Goal: Transaction & Acquisition: Purchase product/service

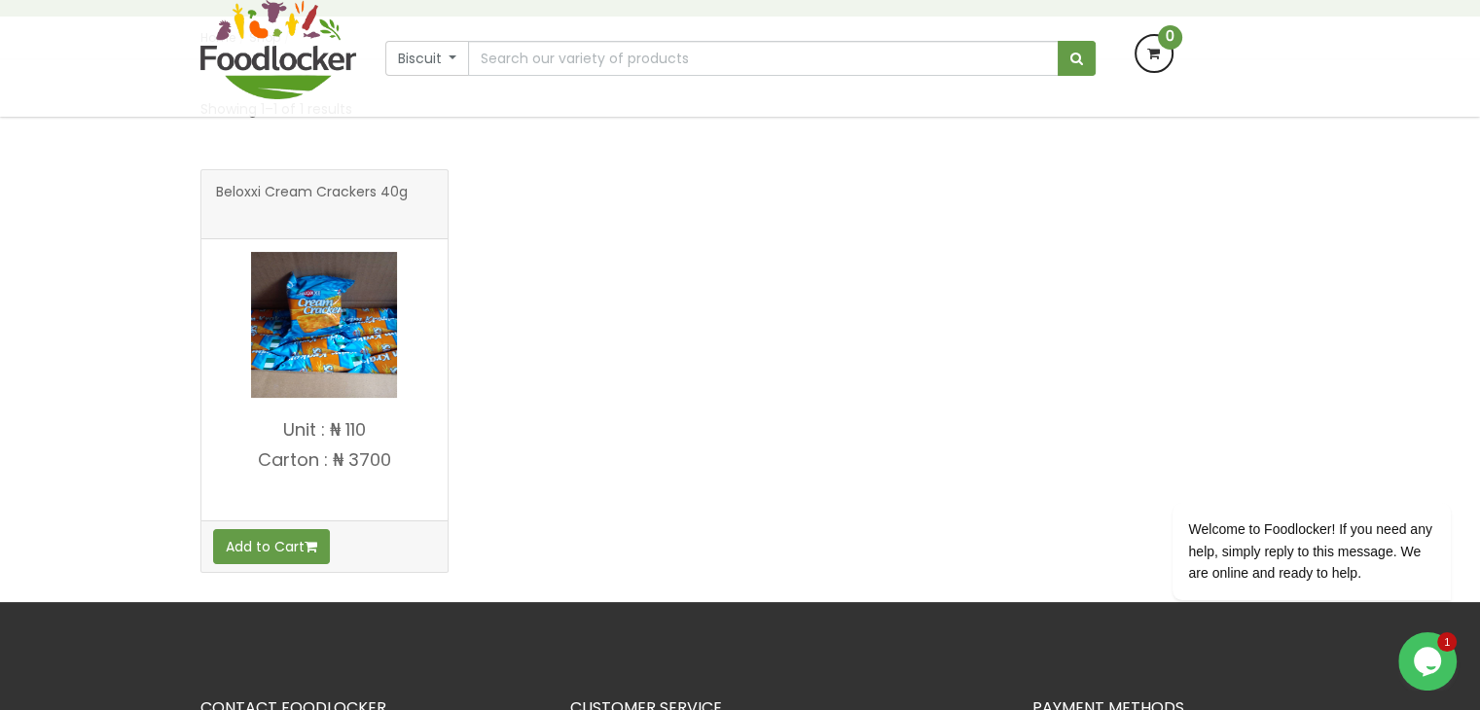
scroll to position [272, 0]
click at [649, 55] on input "text" at bounding box center [763, 58] width 590 height 35
type input "fab"
click at [1057, 41] on button "submit" at bounding box center [1076, 58] width 38 height 35
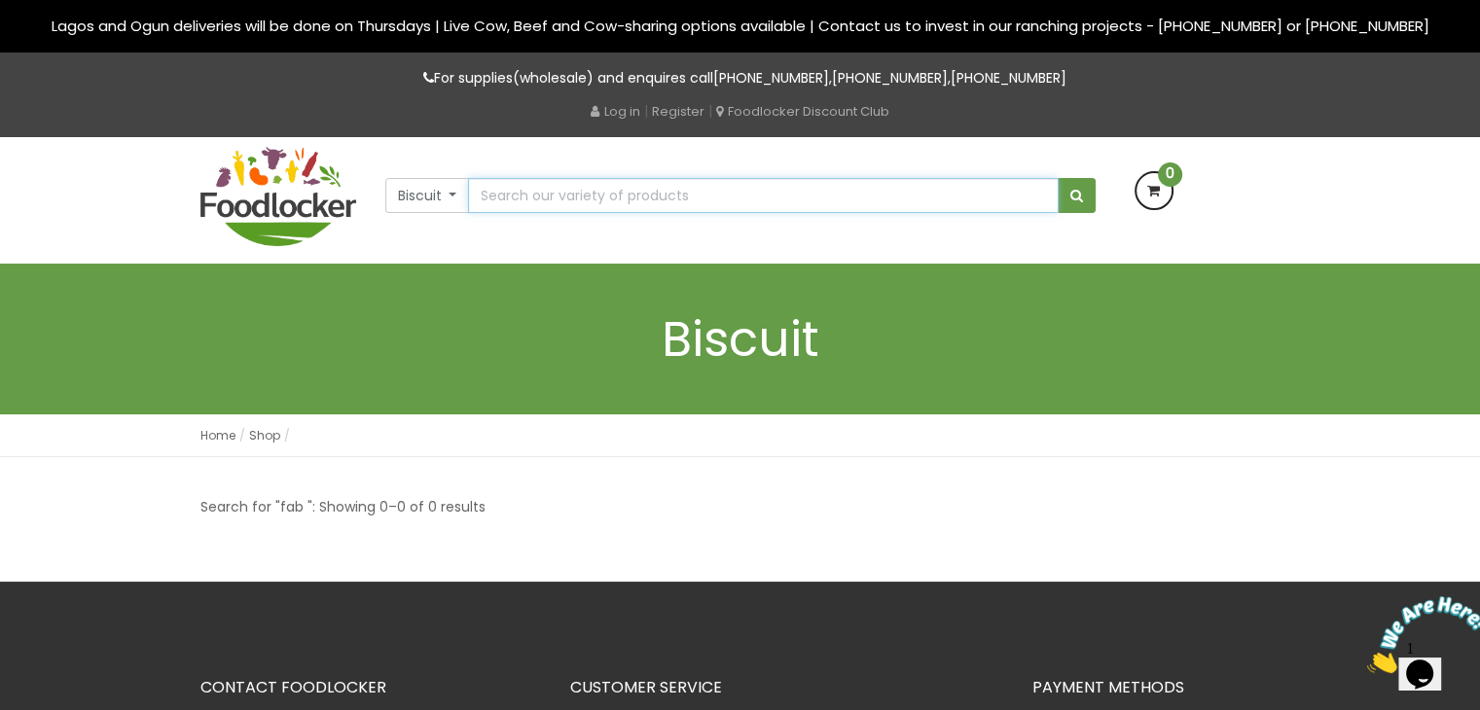
click at [554, 196] on input "text" at bounding box center [763, 195] width 590 height 35
click at [1030, 193] on input "fab" at bounding box center [763, 195] width 590 height 35
click at [1039, 198] on input "fab" at bounding box center [763, 195] width 590 height 35
click at [542, 193] on input "fab" at bounding box center [763, 195] width 590 height 35
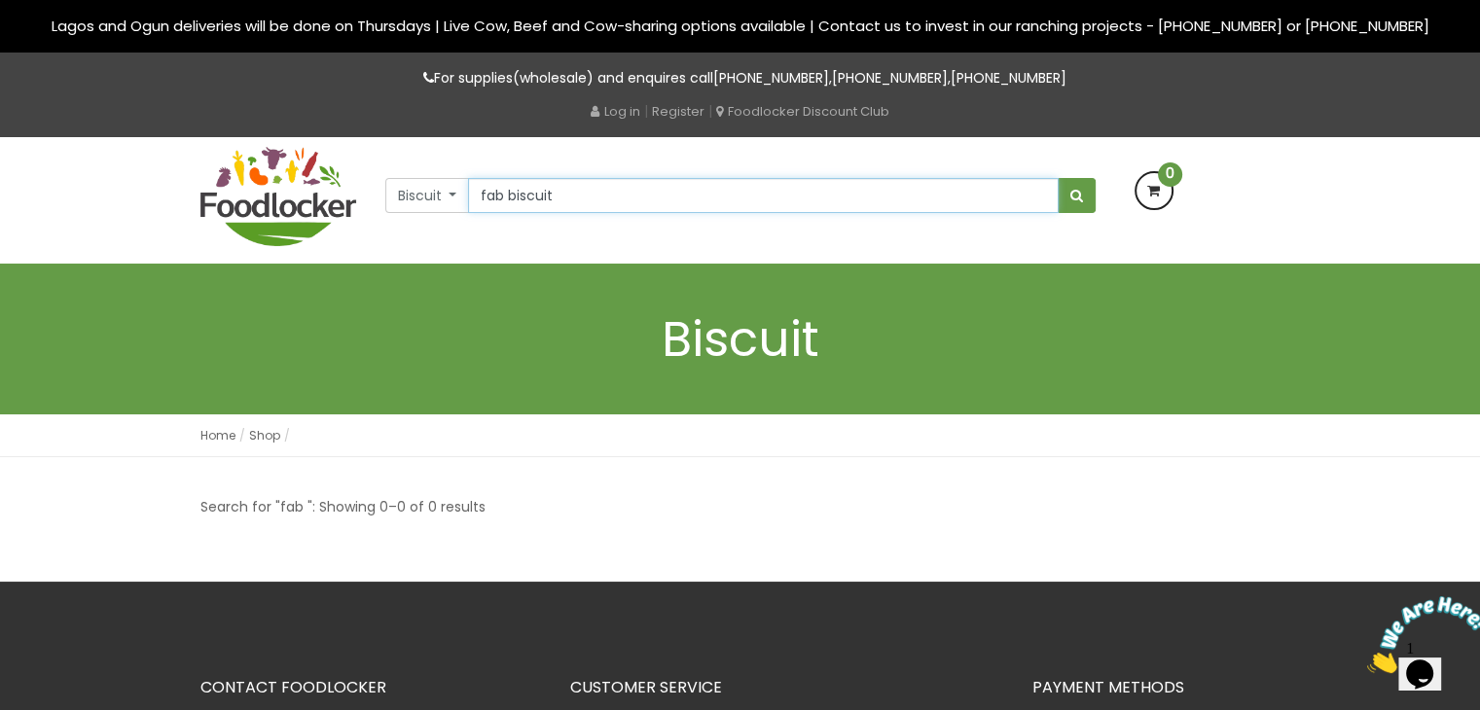
type input "fab biscuit"
click at [1057, 178] on button "submit" at bounding box center [1076, 195] width 38 height 35
